Goal: Use online tool/utility: Utilize a website feature to perform a specific function

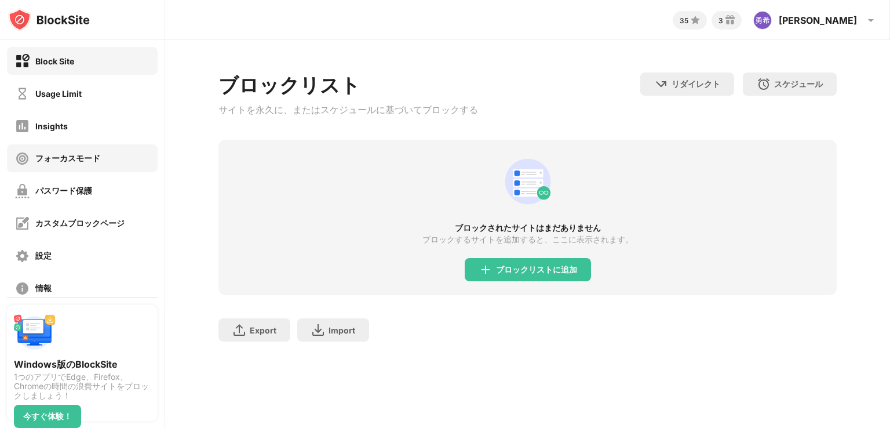
click at [100, 165] on div "フォーカスモード" at bounding box center [82, 158] width 151 height 28
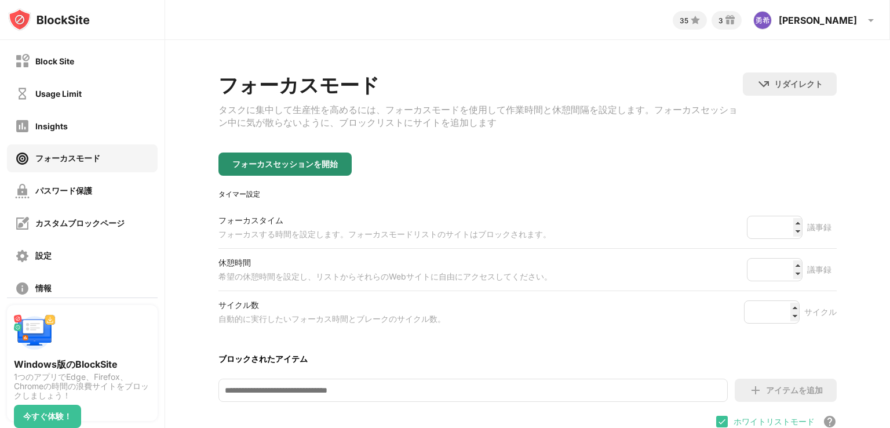
click at [278, 161] on div "フォーカスセッションを開始" at bounding box center [284, 163] width 133 height 23
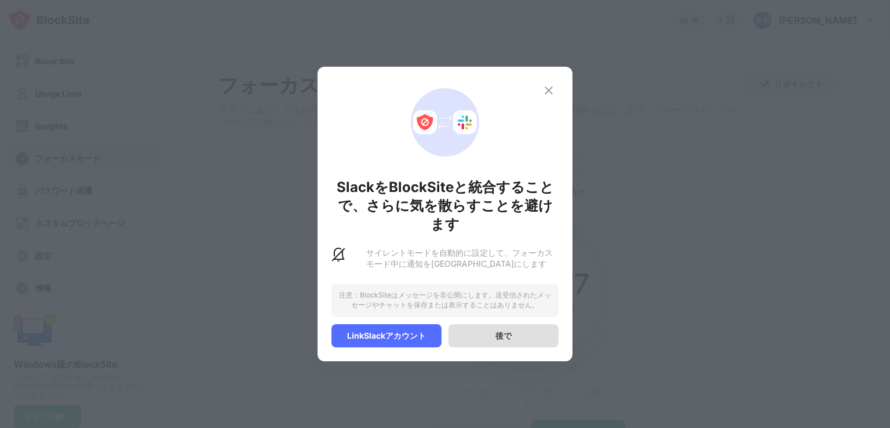
click at [532, 344] on div "後で" at bounding box center [504, 335] width 110 height 23
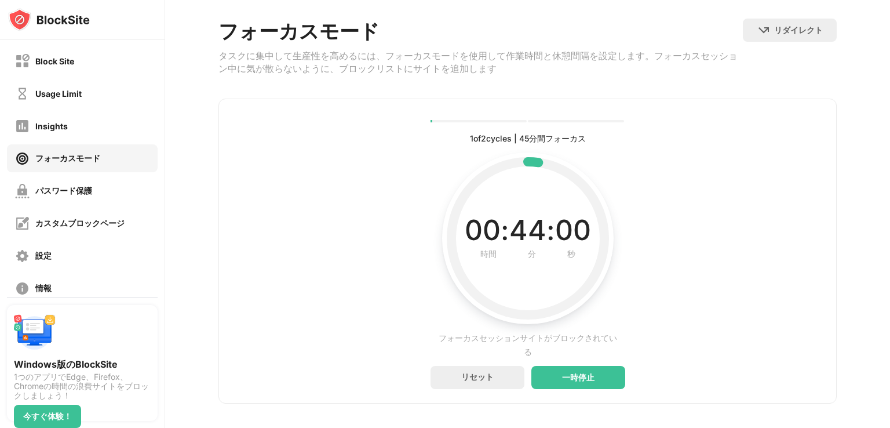
scroll to position [74, 0]
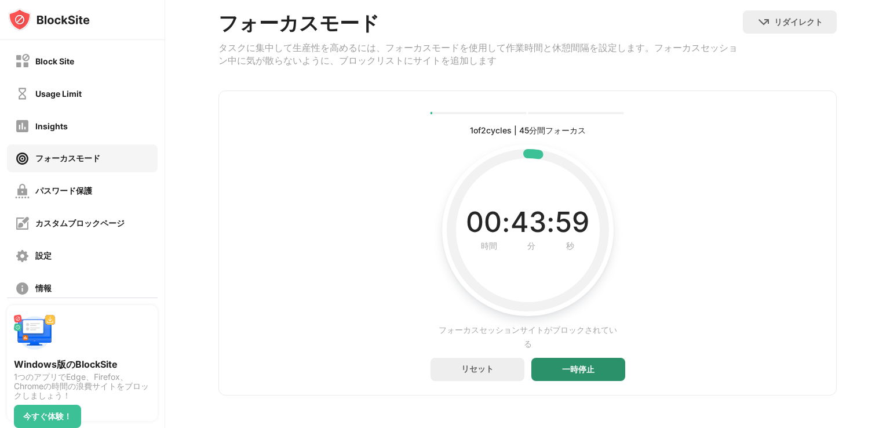
click at [610, 362] on div "一時停止" at bounding box center [578, 369] width 94 height 23
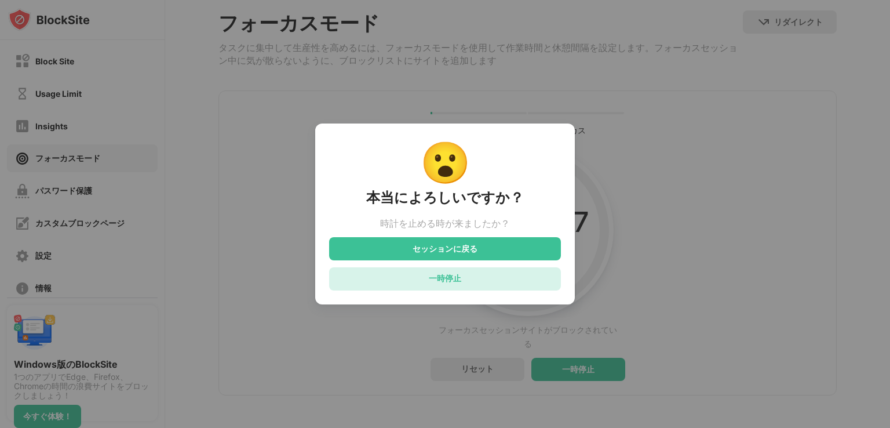
click at [447, 276] on div "一時停止" at bounding box center [445, 278] width 32 height 11
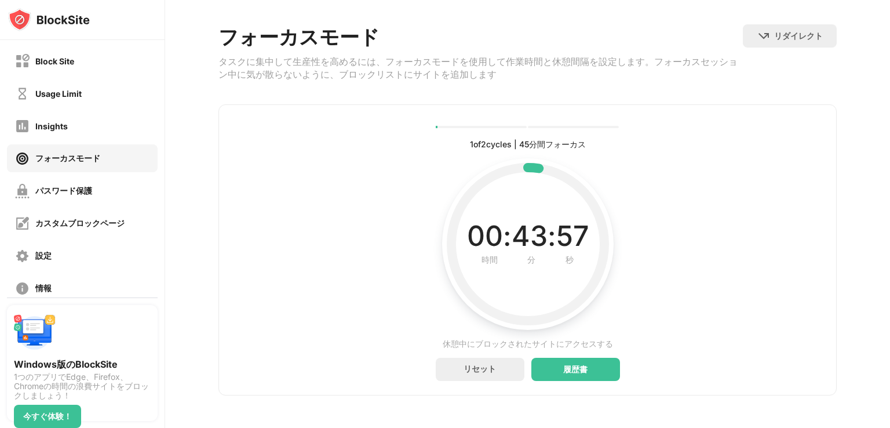
click at [548, 226] on div ":" at bounding box center [552, 235] width 9 height 31
click at [526, 226] on div "43" at bounding box center [530, 235] width 36 height 31
drag, startPoint x: 526, startPoint y: 227, endPoint x: 541, endPoint y: 236, distance: 17.2
click at [526, 228] on div "43" at bounding box center [530, 235] width 36 height 31
click at [541, 236] on div "43" at bounding box center [530, 235] width 36 height 31
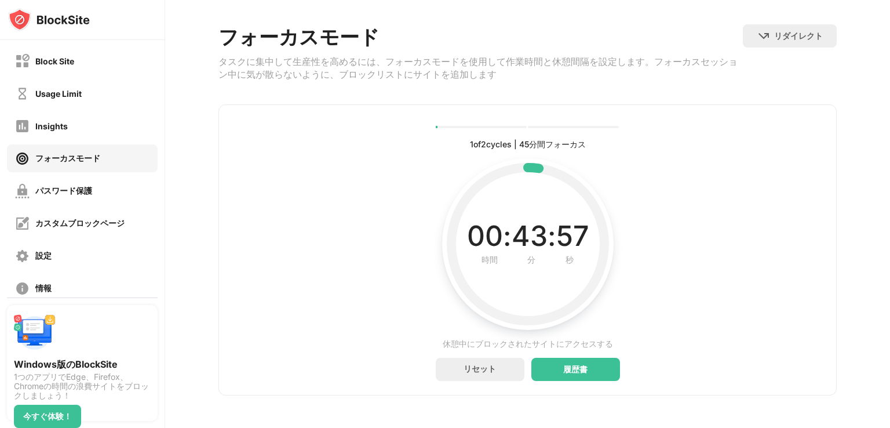
drag, startPoint x: 575, startPoint y: 252, endPoint x: 579, endPoint y: 309, distance: 56.9
click at [575, 254] on div "時間 分 秒 間隔に残っている現在の時間" at bounding box center [528, 259] width 122 height 16
click at [589, 358] on div "履歴書" at bounding box center [575, 369] width 89 height 23
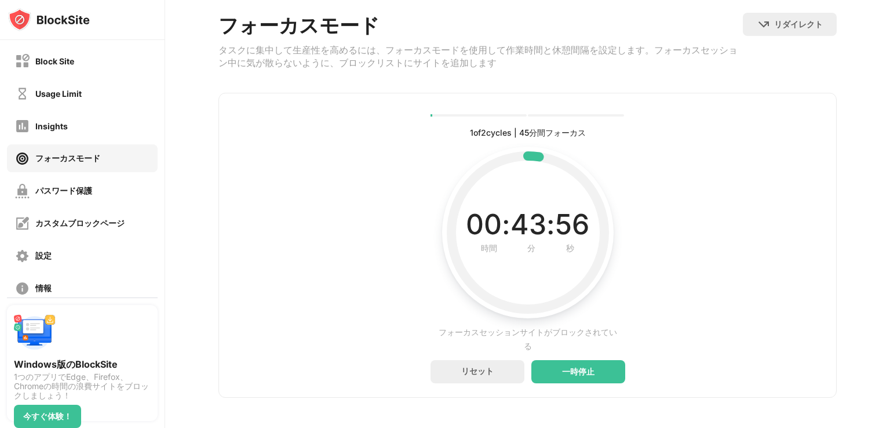
scroll to position [74, 0]
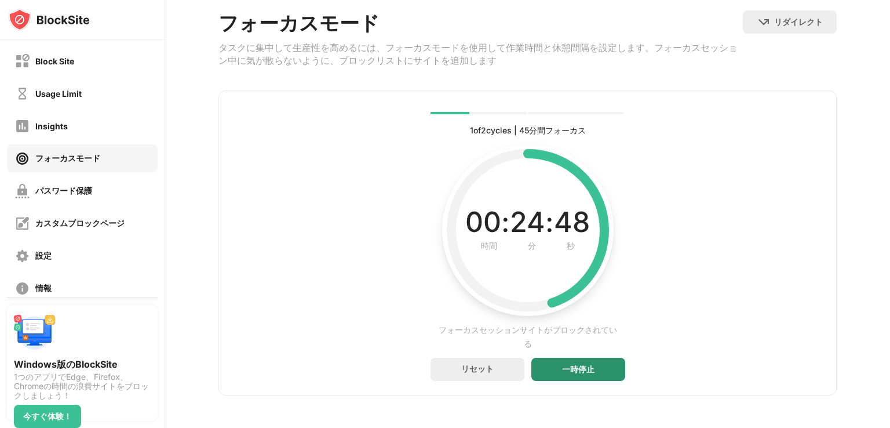
click at [589, 358] on div "一時停止" at bounding box center [578, 369] width 94 height 23
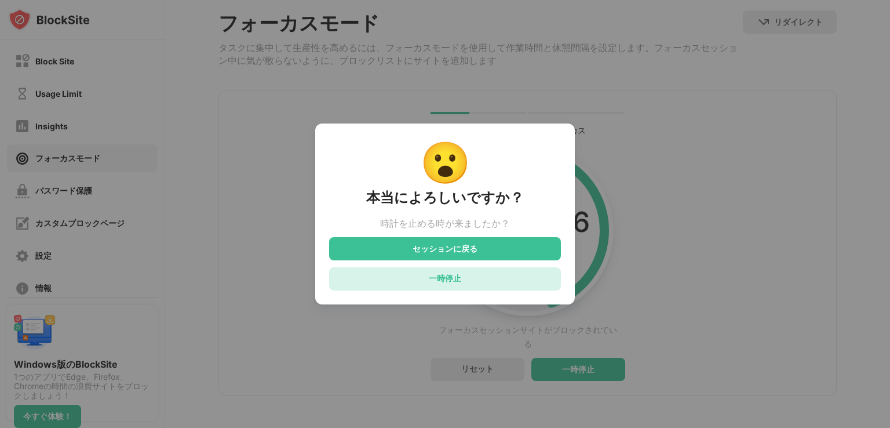
click at [525, 280] on div "一時停止" at bounding box center [445, 278] width 232 height 23
